Goal: Communication & Community: Answer question/provide support

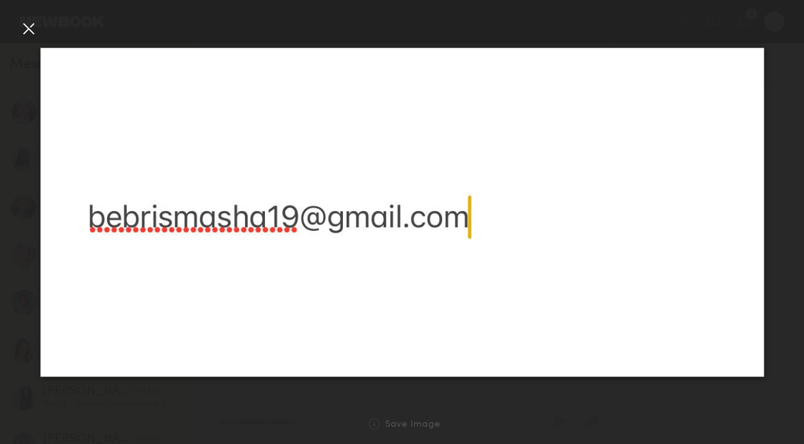
scroll to position [235, 0]
click at [24, 29] on div at bounding box center [29, 29] width 20 height 20
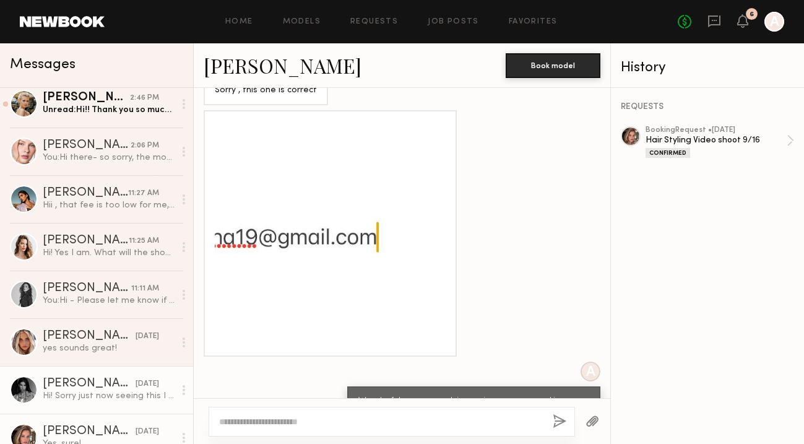
scroll to position [0, 0]
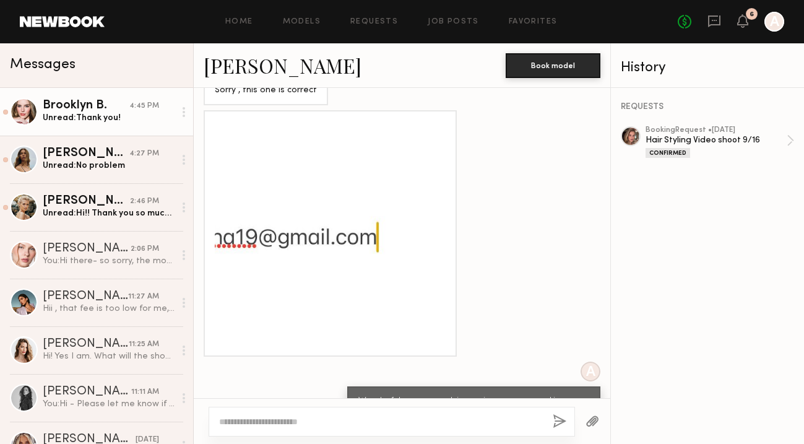
click at [94, 105] on div "Brooklyn B." at bounding box center [86, 106] width 87 height 12
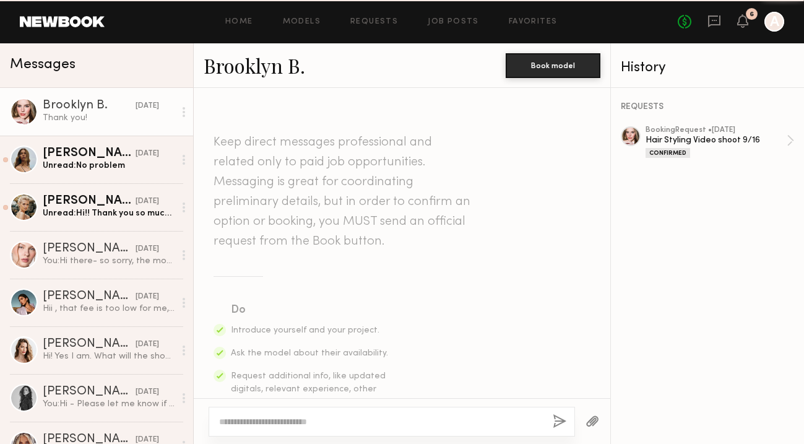
scroll to position [1622, 0]
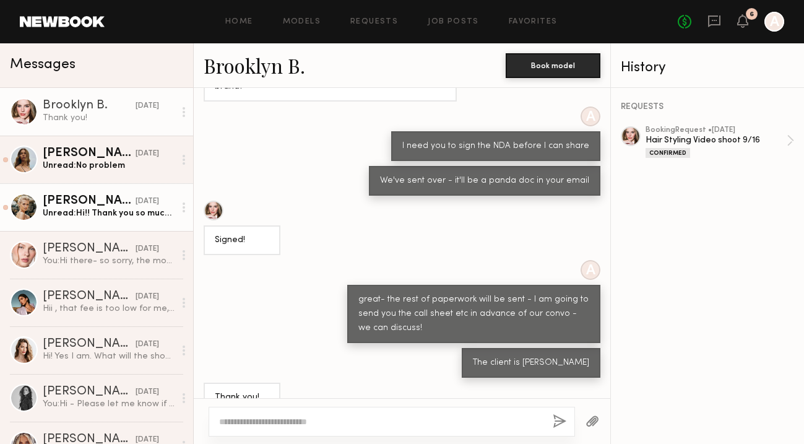
click at [87, 199] on div "[PERSON_NAME]" at bounding box center [89, 201] width 93 height 12
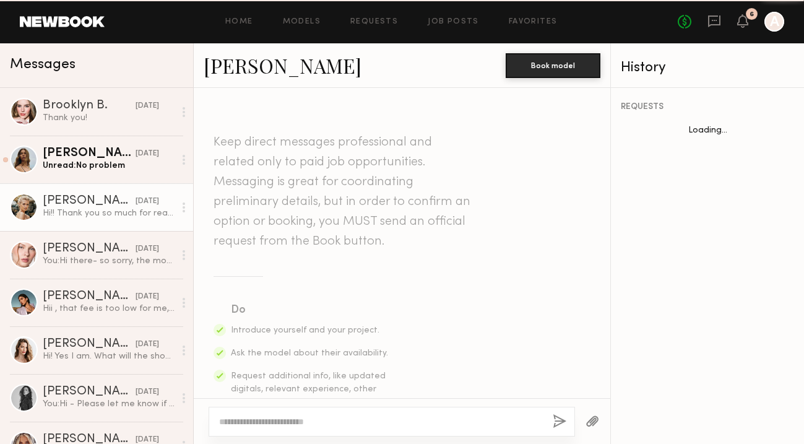
scroll to position [459, 0]
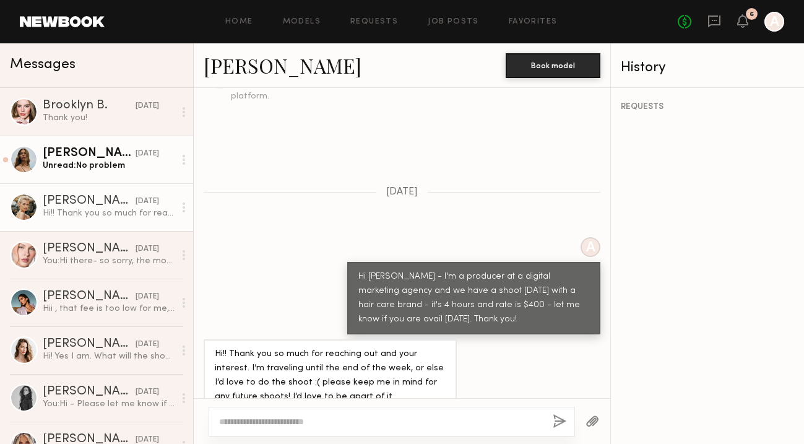
click at [95, 162] on div "Unread: No problem" at bounding box center [109, 166] width 132 height 12
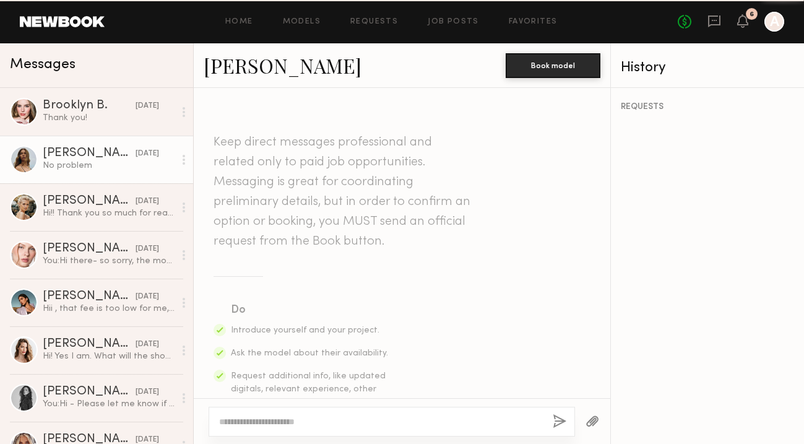
scroll to position [973, 0]
